Goal: Go to known website: Access a specific website the user already knows

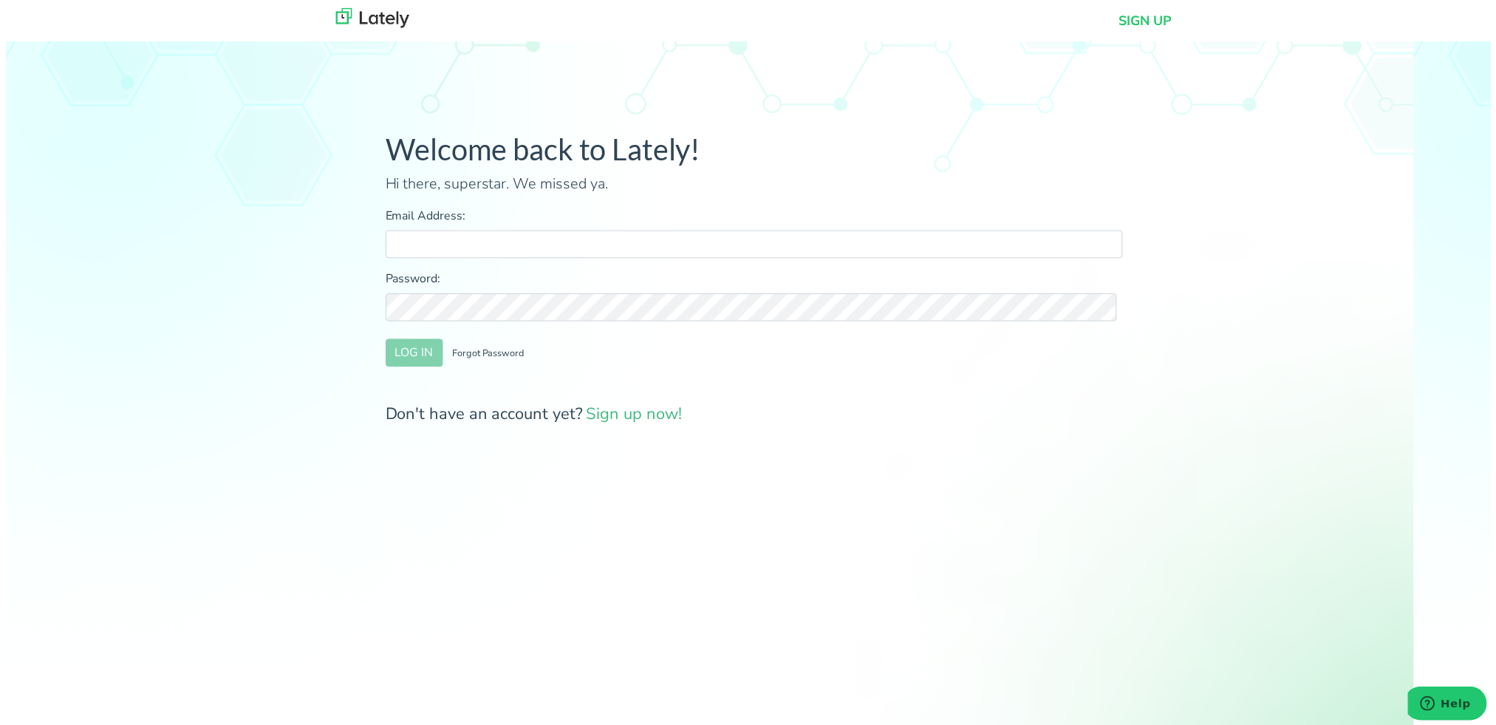
type input "[PERSON_NAME][EMAIL_ADDRESS][DOMAIN_NAME]"
click at [350, 13] on img at bounding box center [369, 18] width 74 height 20
click at [343, 16] on img at bounding box center [369, 18] width 74 height 20
type input "[PERSON_NAME][EMAIL_ADDRESS][DOMAIN_NAME]"
click at [348, 17] on img at bounding box center [369, 18] width 74 height 20
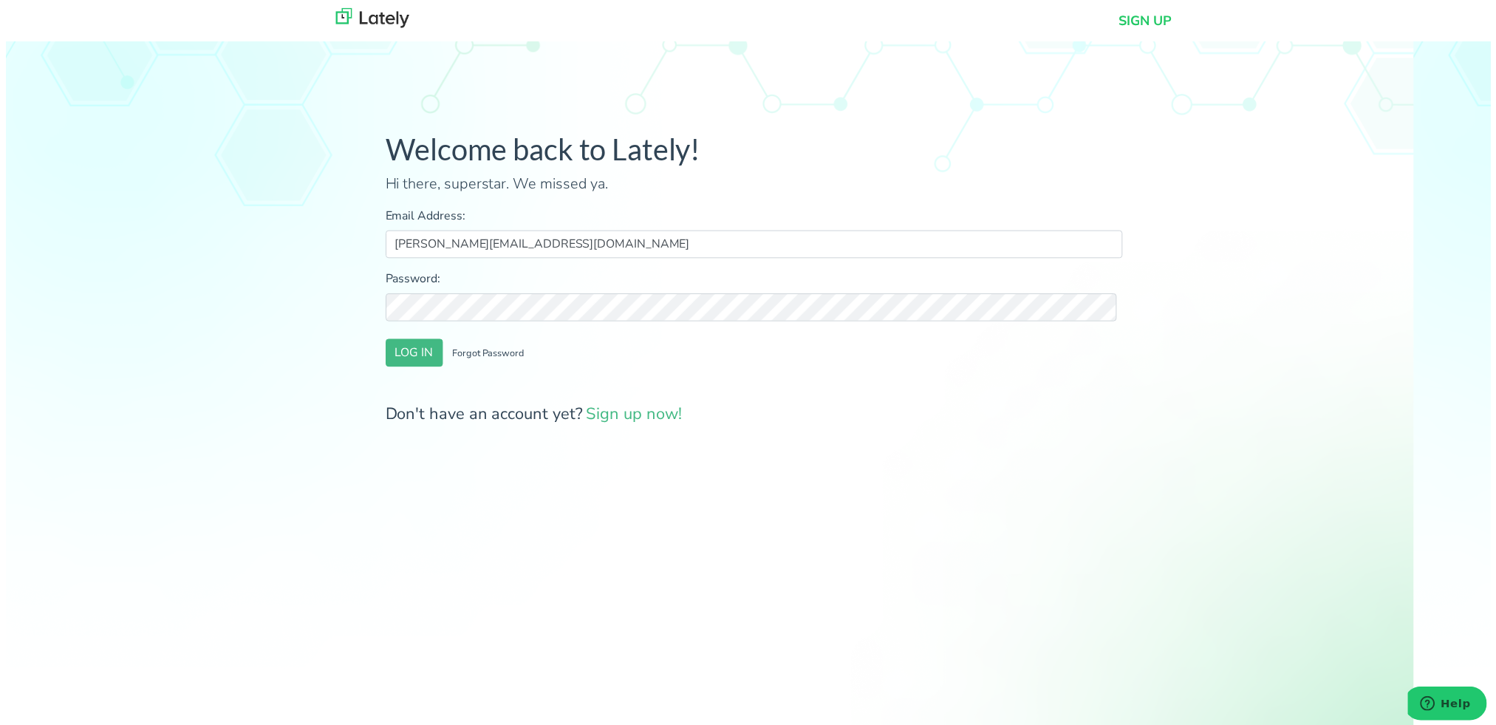
click at [348, 17] on img at bounding box center [369, 18] width 74 height 20
